Goal: Find specific page/section: Find specific page/section

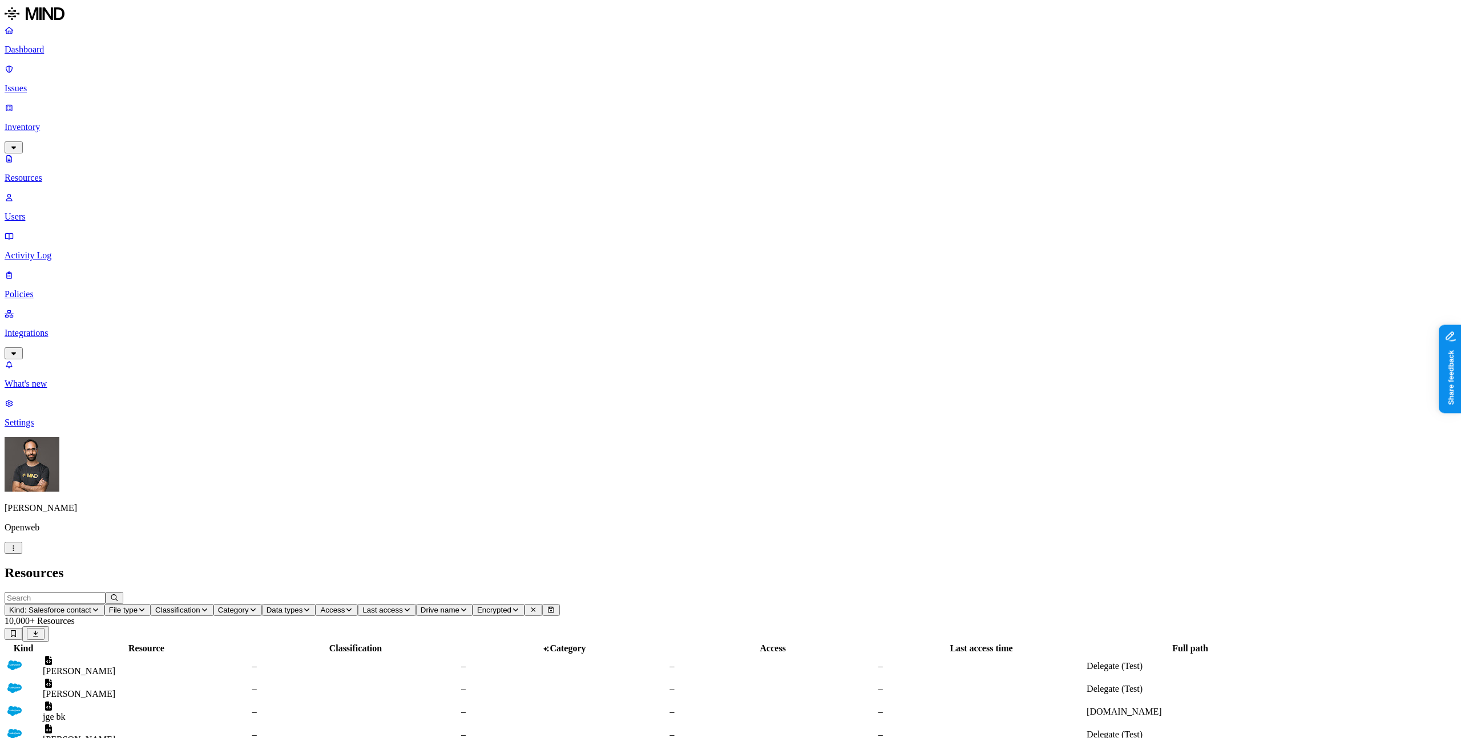
scroll to position [57, 0]
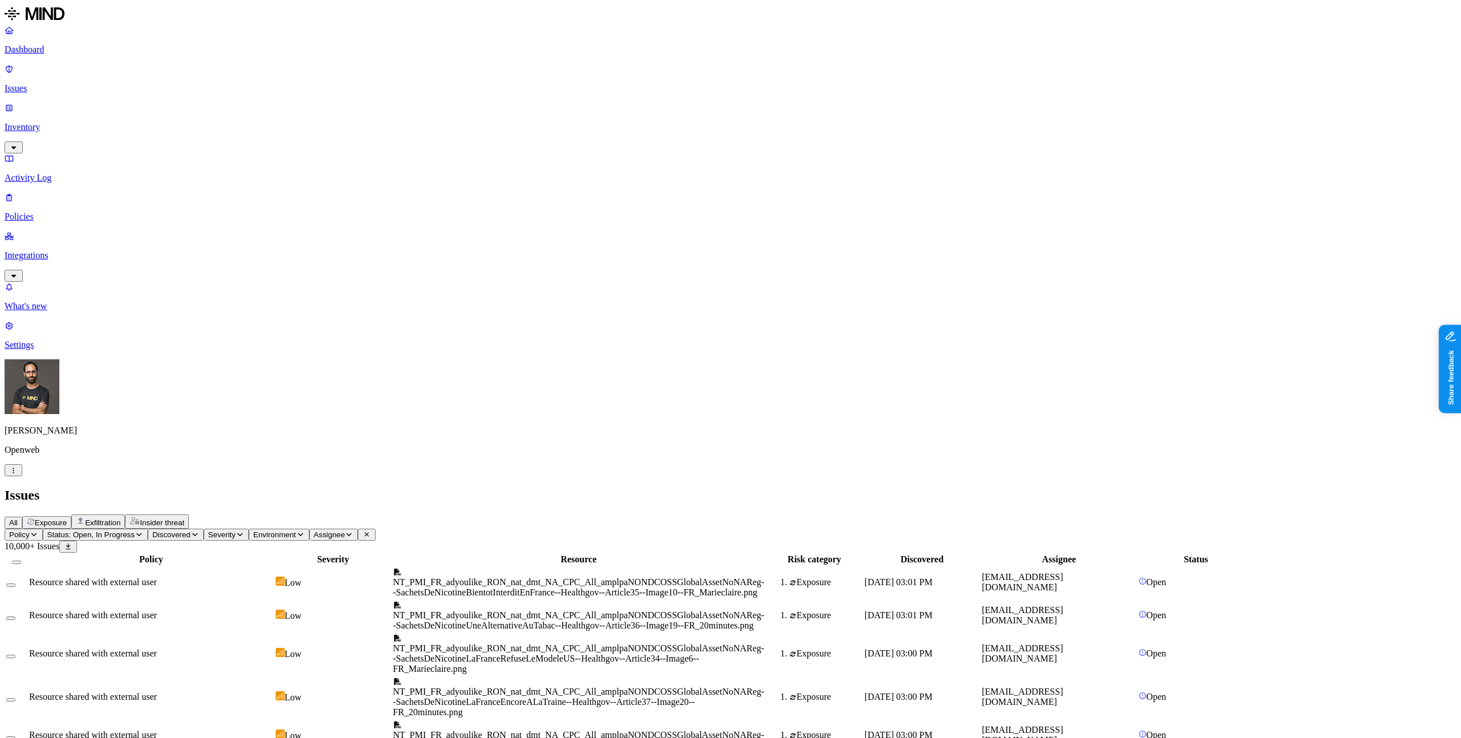
click at [905, 488] on h2 "Issues" at bounding box center [731, 495] width 1452 height 15
